Goal: Check status: Check status

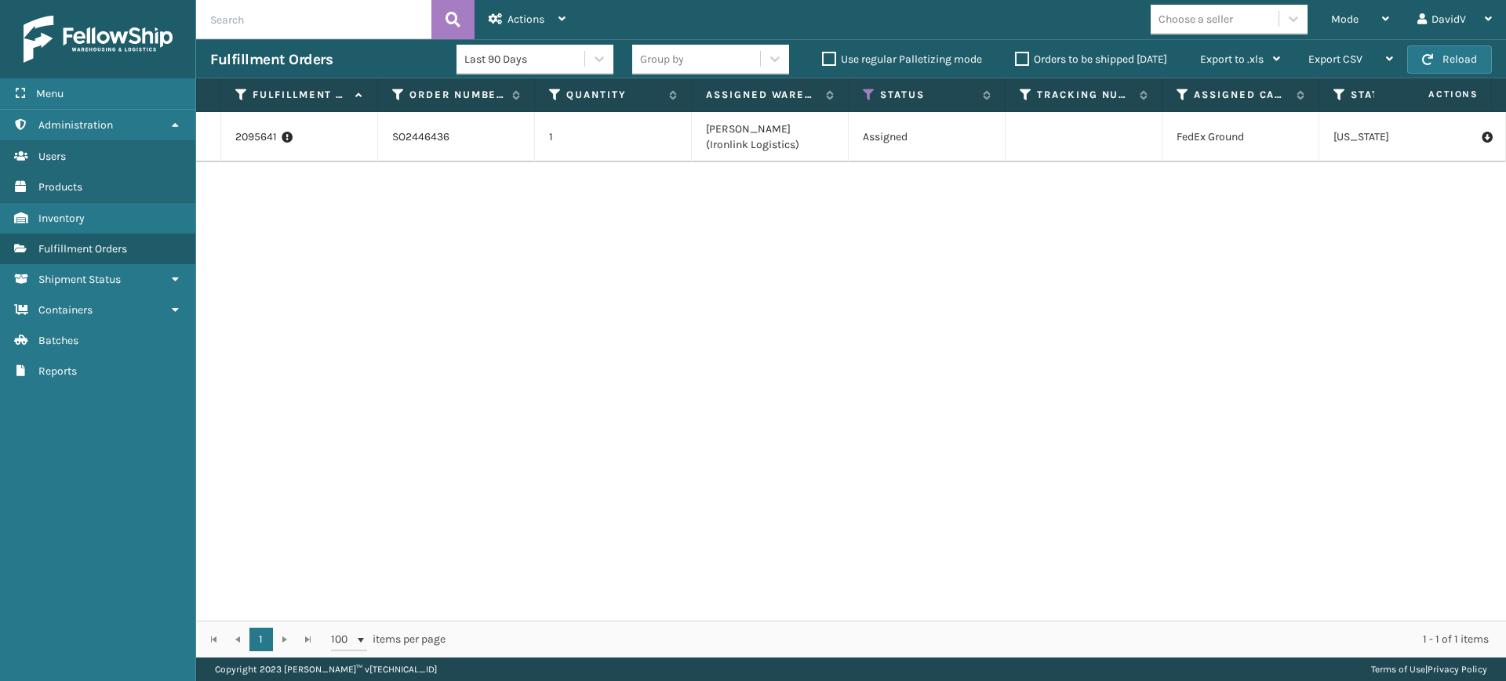
click at [1022, 53] on label "Orders to be shipped [DATE]" at bounding box center [1091, 59] width 152 height 13
click at [1016, 53] on input "Orders to be shipped [DATE]" at bounding box center [1015, 55] width 1 height 10
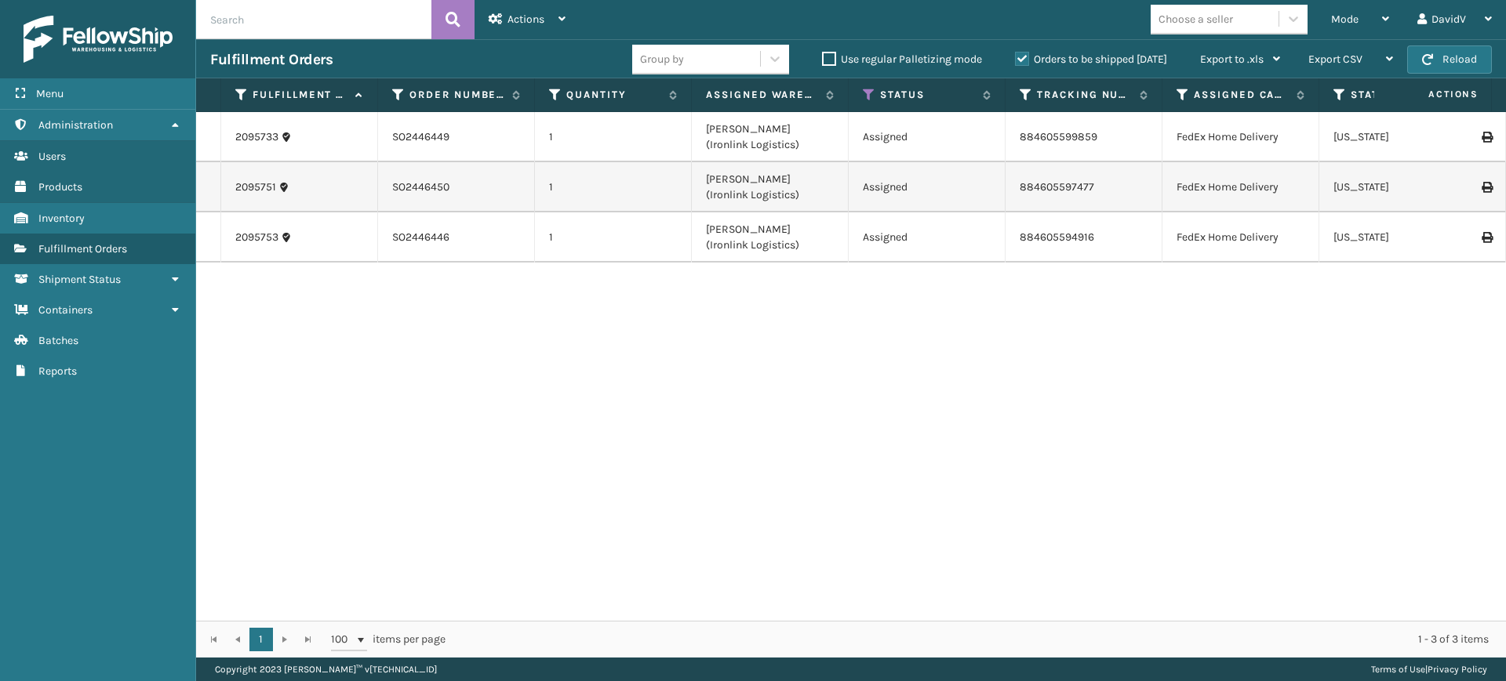
click at [1019, 56] on label "Orders to be shipped [DATE]" at bounding box center [1091, 59] width 152 height 13
click at [1016, 56] on input "Orders to be shipped [DATE]" at bounding box center [1015, 55] width 1 height 10
click at [1019, 56] on label "Orders to be shipped [DATE]" at bounding box center [1091, 59] width 152 height 13
click at [1016, 56] on input "Orders to be shipped [DATE]" at bounding box center [1015, 55] width 1 height 10
click at [1023, 57] on label "Orders to be shipped [DATE]" at bounding box center [1091, 59] width 152 height 13
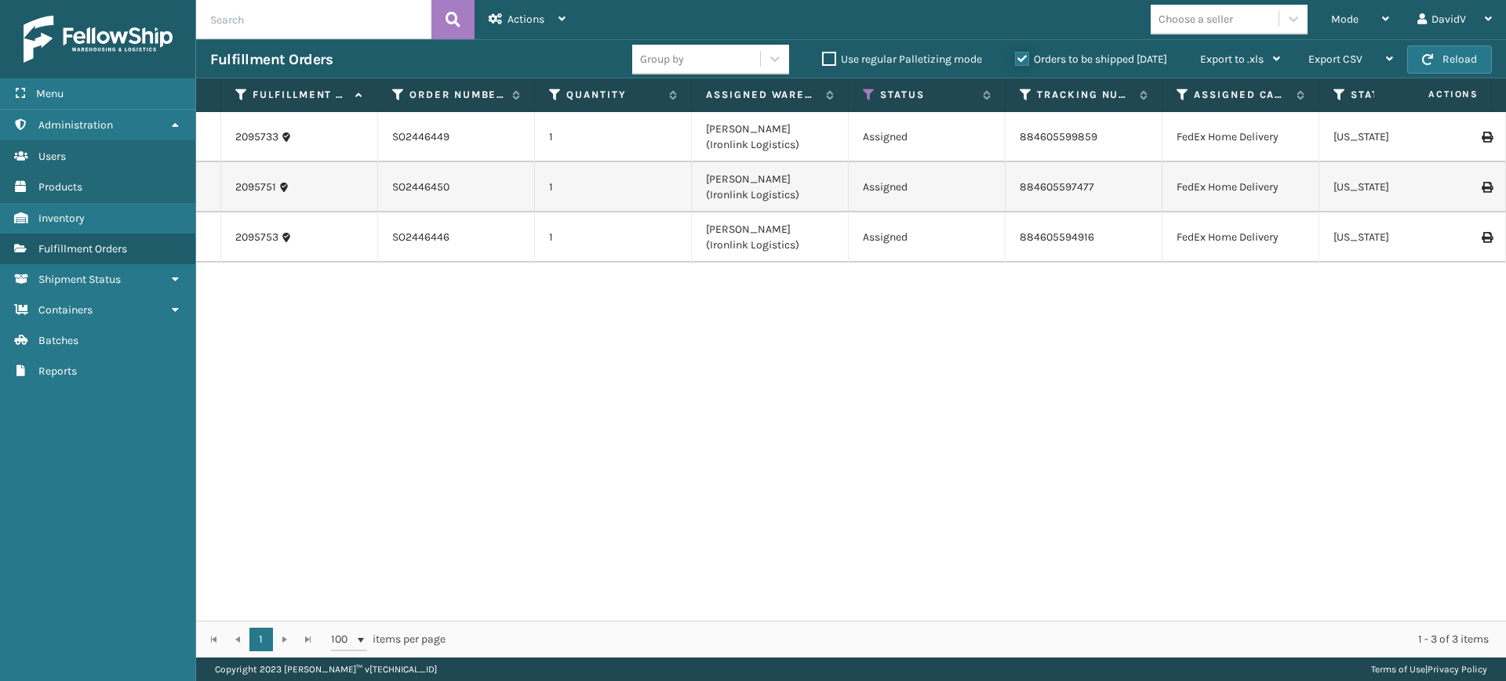
click at [1016, 57] on input "Orders to be shipped [DATE]" at bounding box center [1015, 55] width 1 height 10
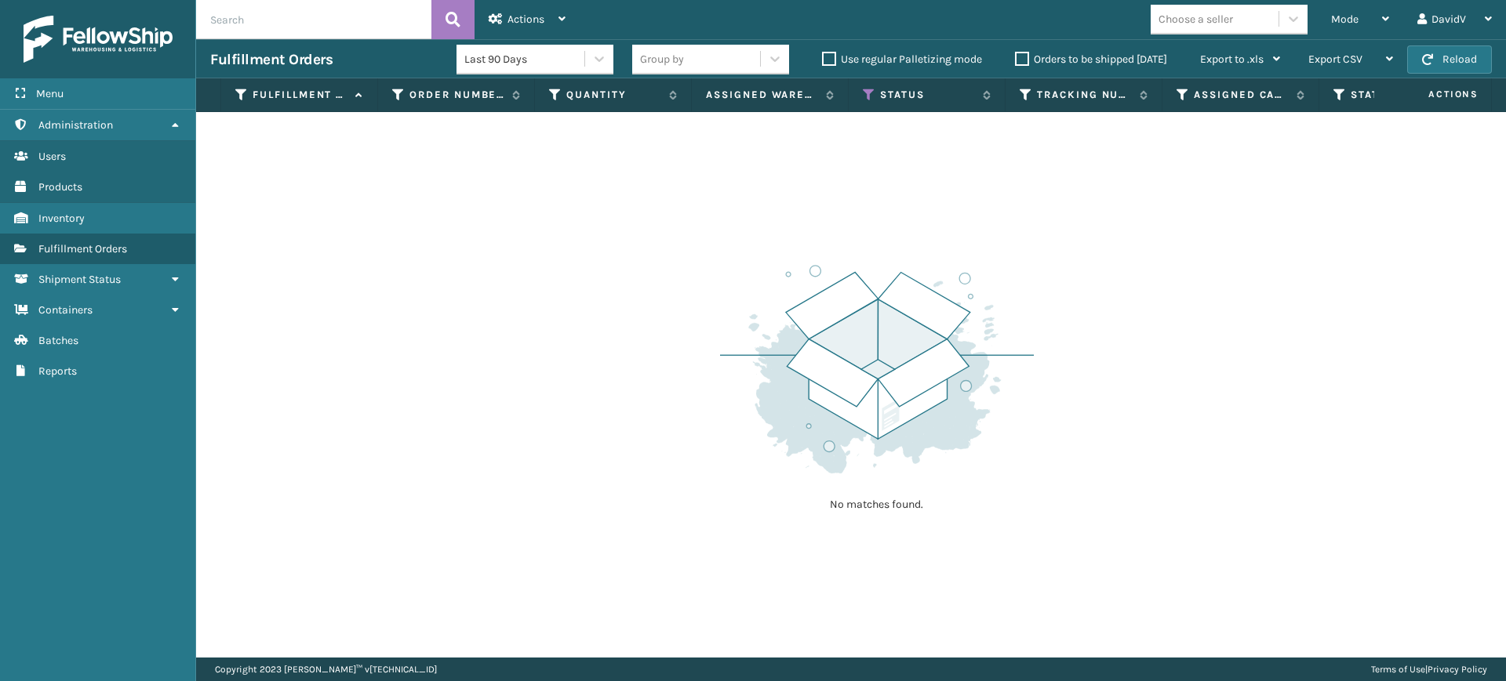
click at [1023, 57] on label "Orders to be shipped [DATE]" at bounding box center [1091, 59] width 152 height 13
click at [1016, 57] on input "Orders to be shipped [DATE]" at bounding box center [1015, 55] width 1 height 10
click at [1019, 53] on label "Orders to be shipped [DATE]" at bounding box center [1091, 59] width 152 height 13
click at [1016, 53] on input "Orders to be shipped [DATE]" at bounding box center [1015, 55] width 1 height 10
click at [1019, 53] on label "Orders to be shipped [DATE]" at bounding box center [1091, 59] width 152 height 13
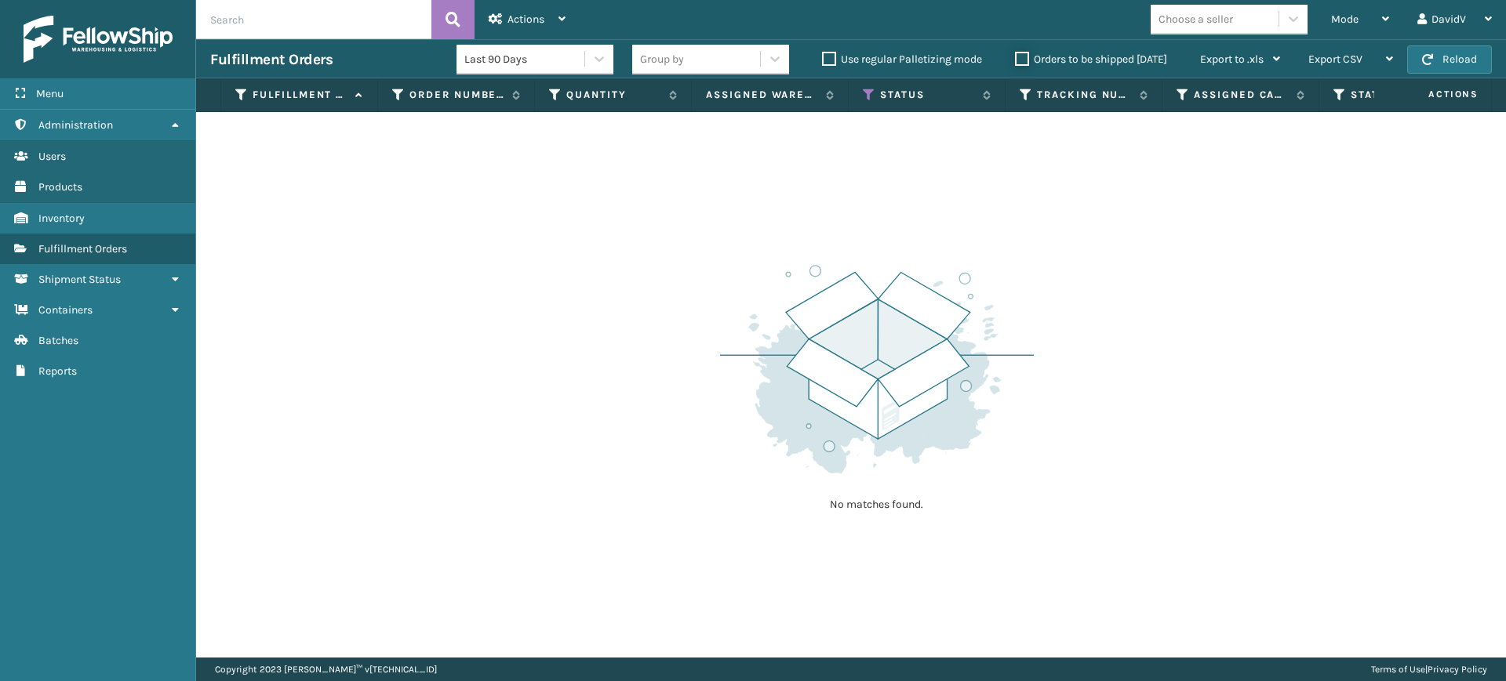
click at [1016, 53] on input "Orders to be shipped [DATE]" at bounding box center [1015, 55] width 1 height 10
click at [1019, 53] on label "Orders to be shipped [DATE]" at bounding box center [1091, 59] width 152 height 13
click at [1016, 53] on input "Orders to be shipped [DATE]" at bounding box center [1015, 55] width 1 height 10
click at [1019, 53] on label "Orders to be shipped [DATE]" at bounding box center [1091, 59] width 152 height 13
click at [1016, 53] on input "Orders to be shipped [DATE]" at bounding box center [1015, 55] width 1 height 10
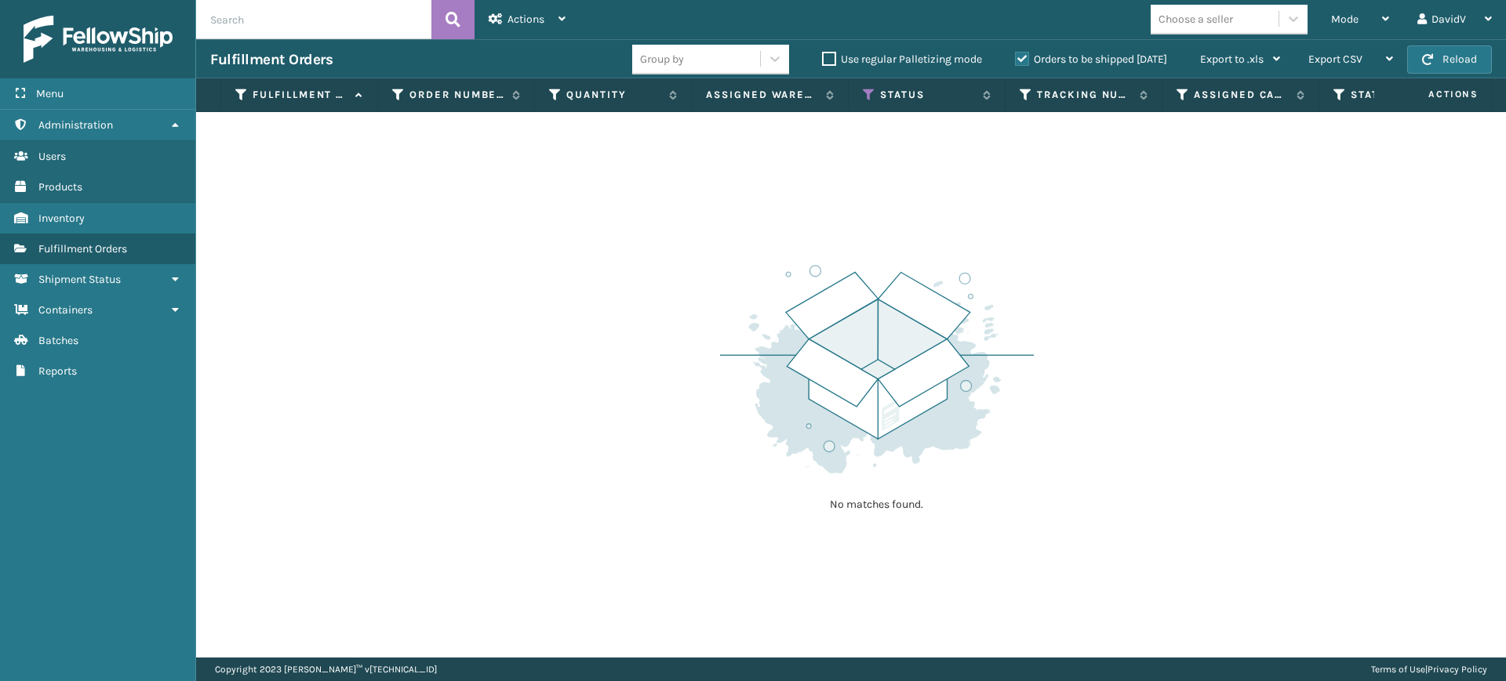
click at [1019, 53] on label "Orders to be shipped [DATE]" at bounding box center [1091, 59] width 152 height 13
click at [1016, 53] on input "Orders to be shipped [DATE]" at bounding box center [1015, 55] width 1 height 10
click at [1019, 53] on label "Orders to be shipped [DATE]" at bounding box center [1091, 59] width 152 height 13
click at [1016, 53] on input "Orders to be shipped [DATE]" at bounding box center [1015, 55] width 1 height 10
click at [1019, 53] on label "Orders to be shipped [DATE]" at bounding box center [1091, 59] width 152 height 13
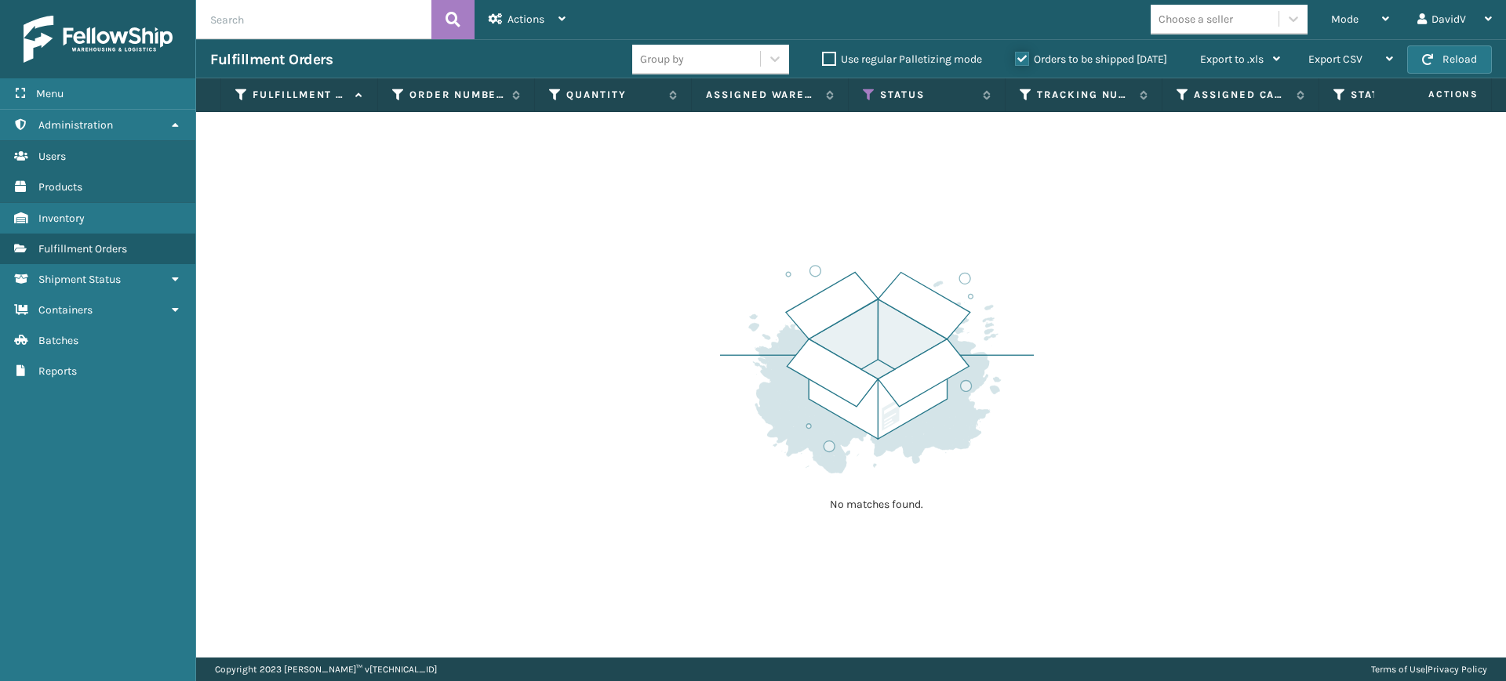
click at [1016, 53] on input "Orders to be shipped [DATE]" at bounding box center [1015, 55] width 1 height 10
click at [1024, 57] on label "Orders to be shipped [DATE]" at bounding box center [1091, 59] width 152 height 13
click at [1016, 57] on input "Orders to be shipped [DATE]" at bounding box center [1015, 55] width 1 height 10
click at [1024, 58] on label "Orders to be shipped [DATE]" at bounding box center [1091, 59] width 152 height 13
click at [1016, 58] on input "Orders to be shipped [DATE]" at bounding box center [1015, 55] width 1 height 10
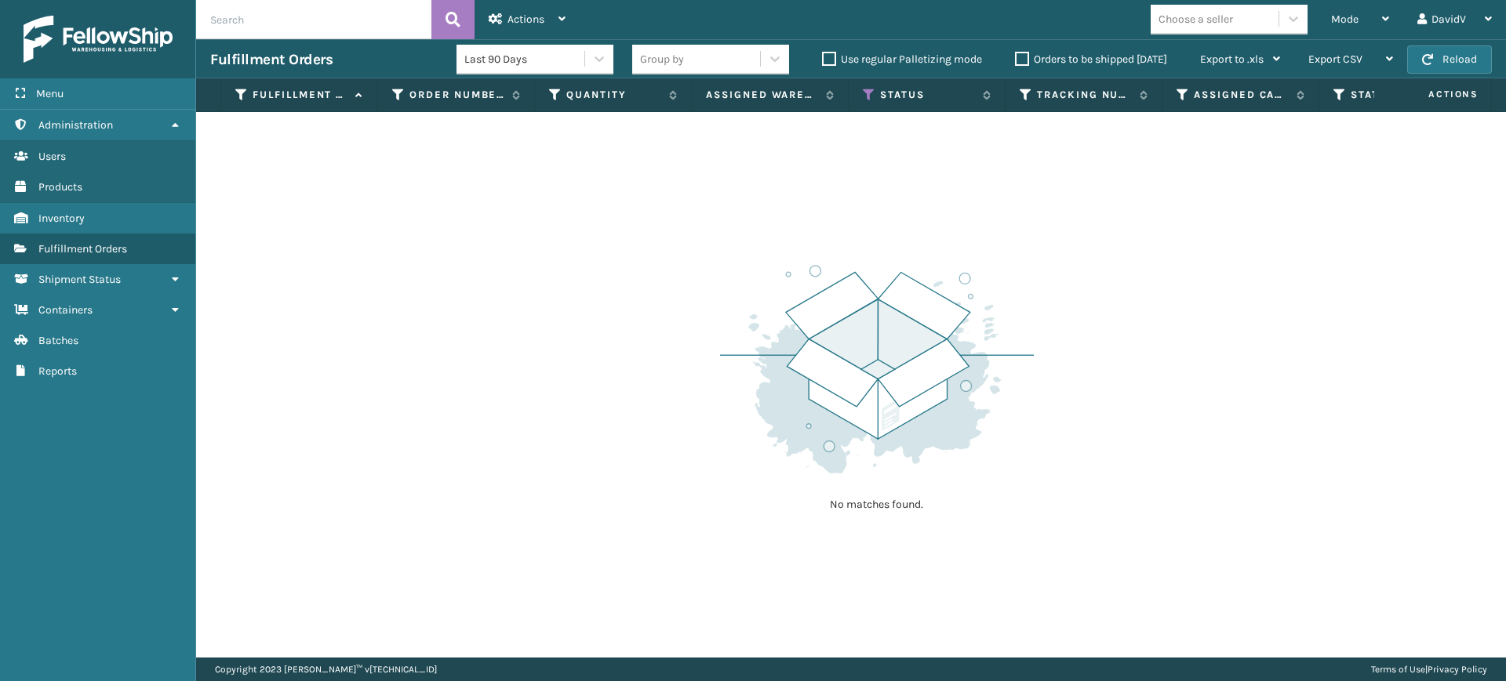
click at [1023, 57] on label "Orders to be shipped [DATE]" at bounding box center [1091, 59] width 152 height 13
click at [1016, 57] on input "Orders to be shipped [DATE]" at bounding box center [1015, 55] width 1 height 10
click at [1023, 57] on label "Orders to be shipped [DATE]" at bounding box center [1091, 59] width 152 height 13
click at [1016, 57] on input "Orders to be shipped [DATE]" at bounding box center [1015, 55] width 1 height 10
click at [1023, 57] on label "Orders to be shipped [DATE]" at bounding box center [1091, 59] width 152 height 13
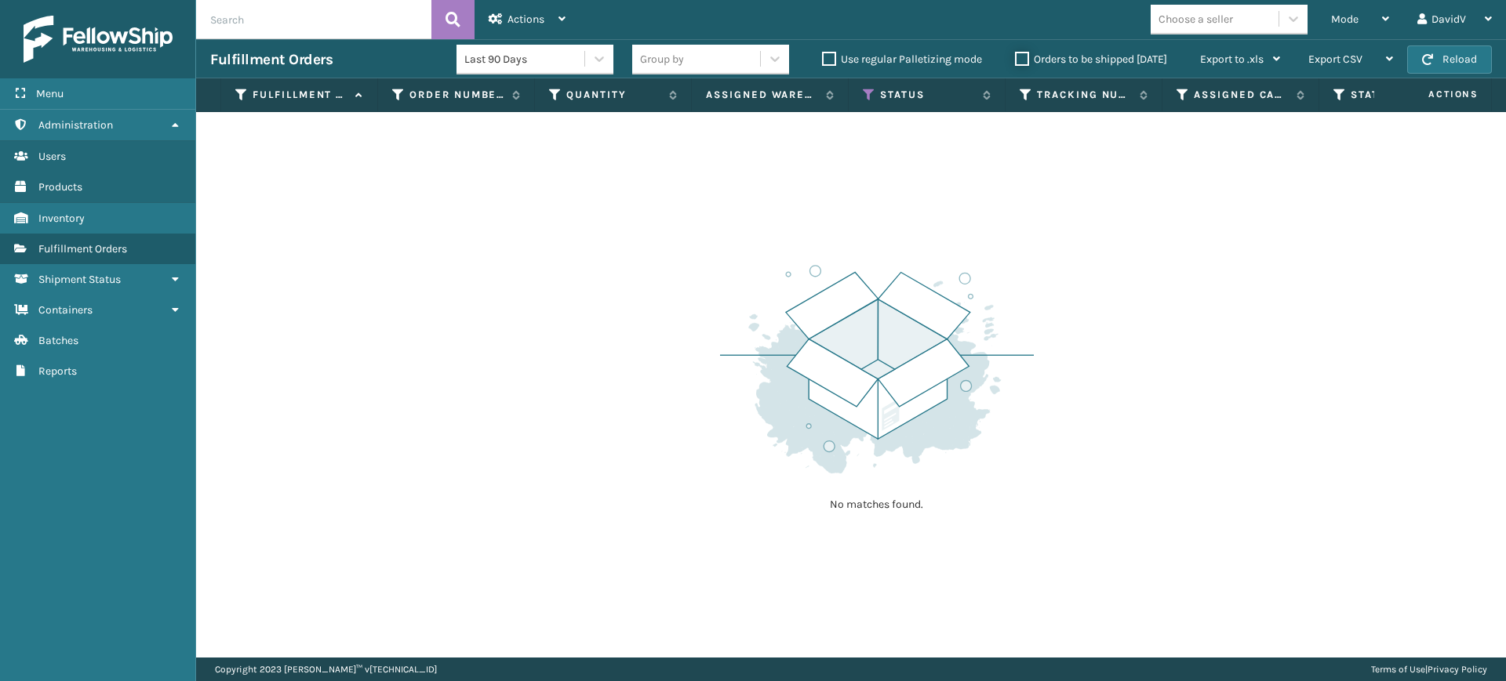
click at [1016, 57] on input "Orders to be shipped [DATE]" at bounding box center [1015, 55] width 1 height 10
click at [1023, 57] on label "Orders to be shipped [DATE]" at bounding box center [1091, 59] width 152 height 13
click at [1016, 57] on input "Orders to be shipped [DATE]" at bounding box center [1015, 55] width 1 height 10
